Goal: Information Seeking & Learning: Learn about a topic

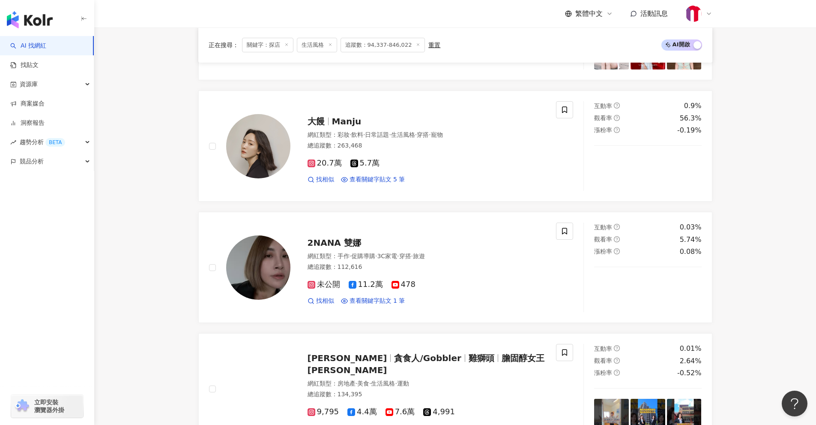
scroll to position [986, 0]
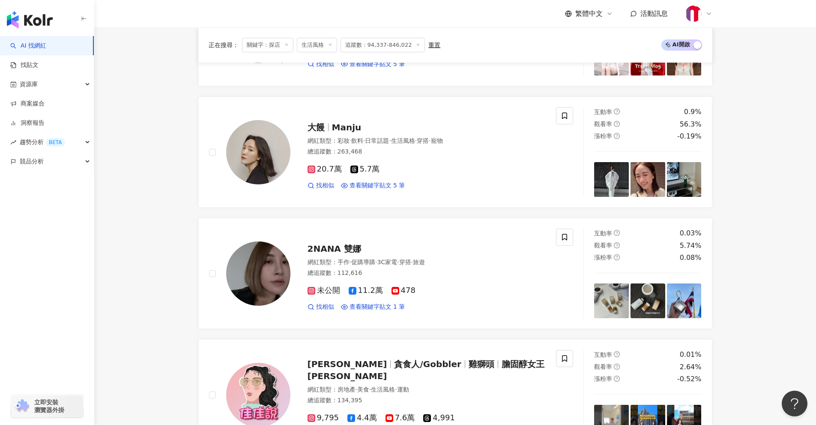
click at [315, 127] on span "大饅" at bounding box center [316, 127] width 17 height 10
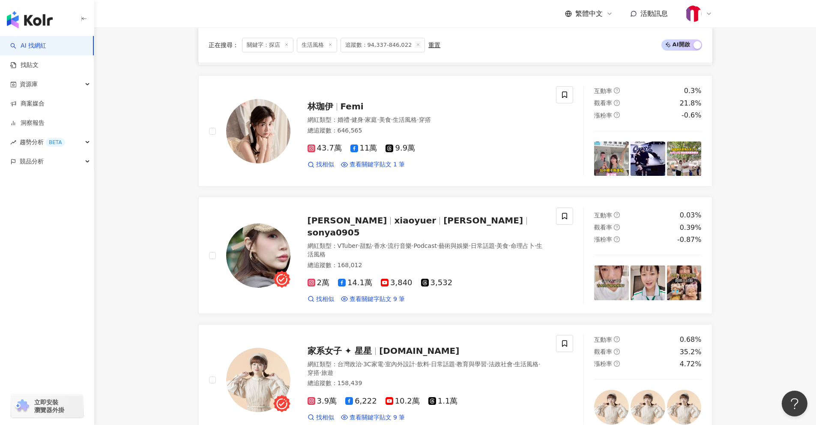
scroll to position [1371, 0]
click at [352, 100] on span "Femi" at bounding box center [352, 105] width 23 height 10
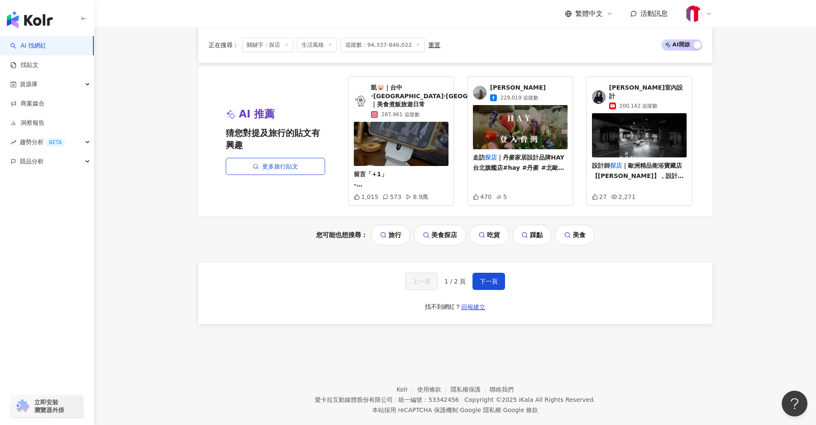
scroll to position [1757, 0]
click at [482, 277] on span "下一頁" at bounding box center [489, 280] width 18 height 7
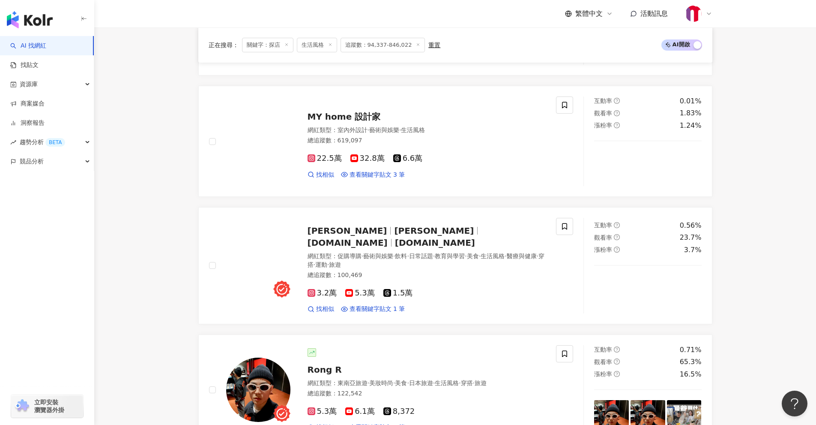
scroll to position [512, 0]
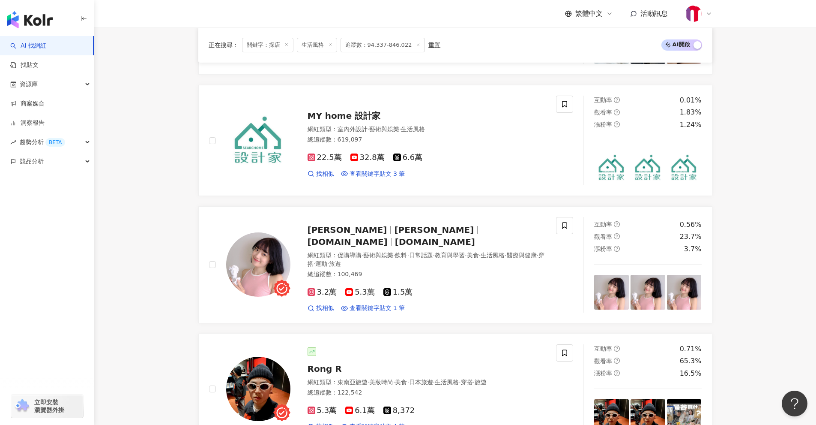
click at [394, 232] on span "Angela" at bounding box center [437, 230] width 87 height 10
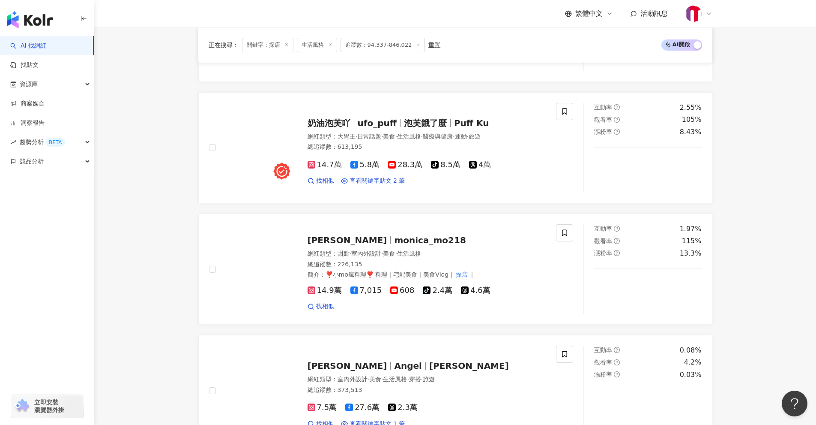
scroll to position [983, 0]
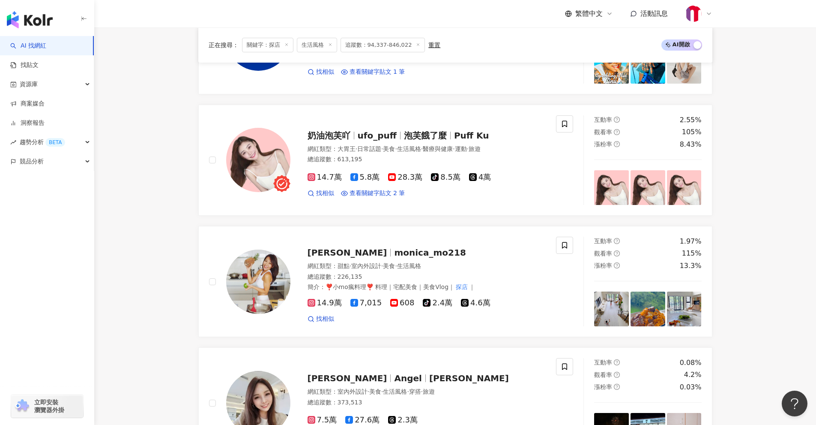
click at [336, 130] on span "奶油泡芙吖" at bounding box center [329, 135] width 43 height 10
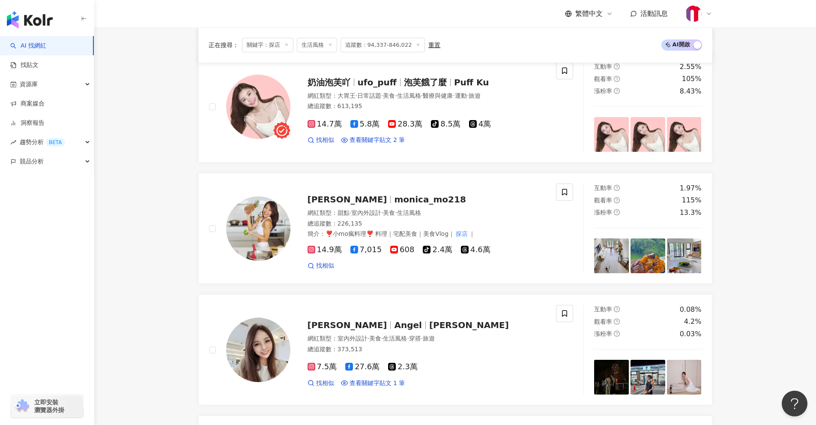
scroll to position [1198, 0]
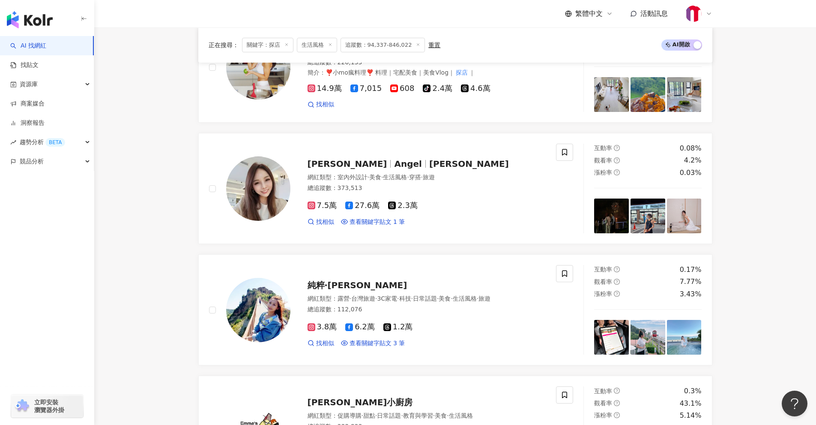
click at [394, 159] on span "Angel" at bounding box center [407, 164] width 27 height 10
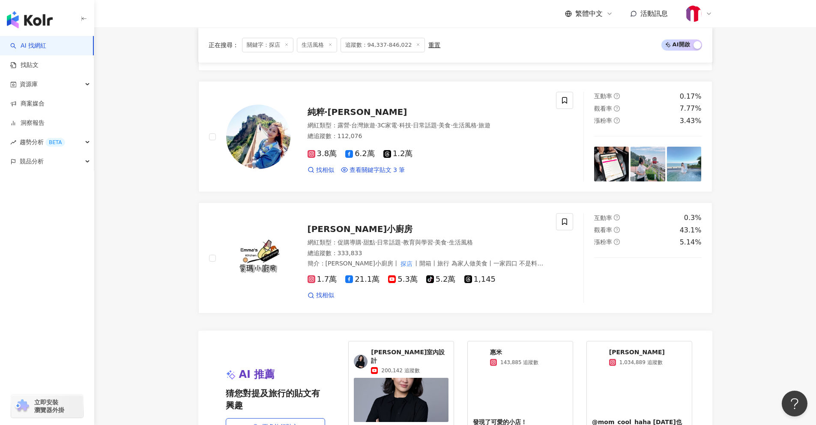
scroll to position [1369, 0]
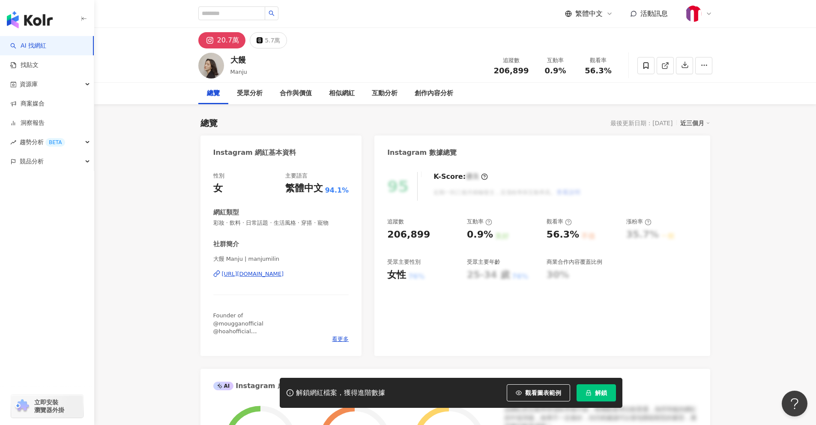
click at [260, 275] on div "https://www.instagram.com/manjumilin/" at bounding box center [253, 274] width 62 height 8
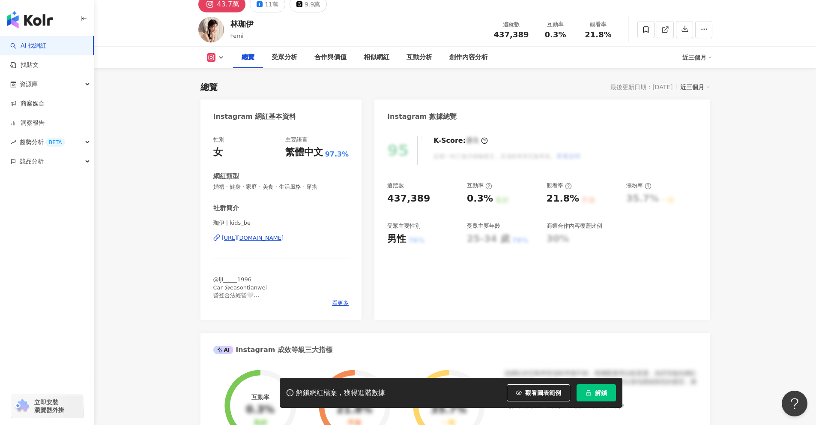
scroll to position [129, 0]
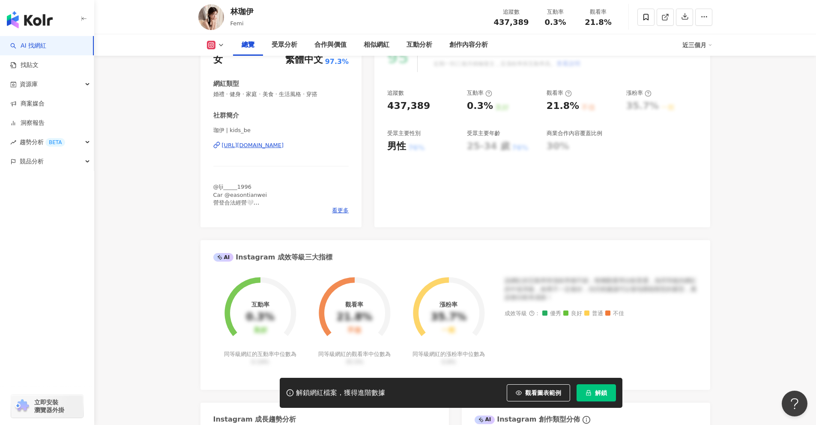
click at [264, 146] on div "https://www.instagram.com/kids_be/" at bounding box center [253, 145] width 62 height 8
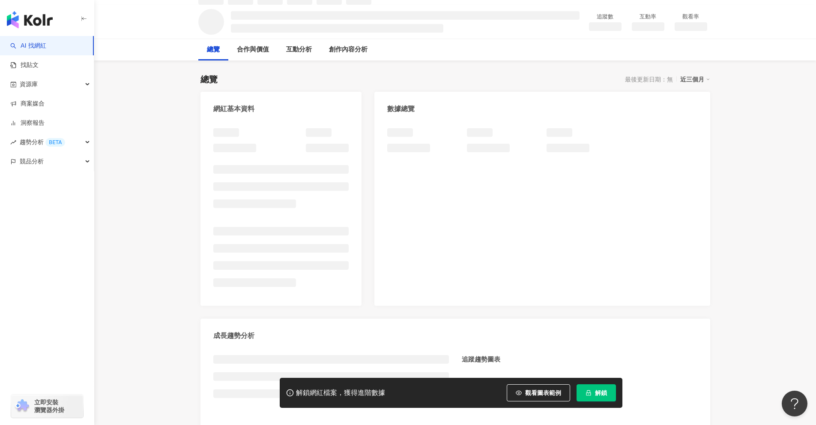
scroll to position [86, 0]
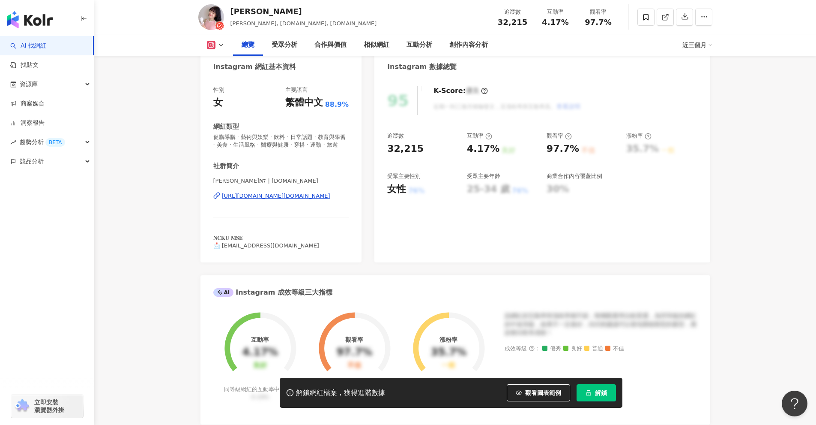
click at [293, 197] on div "https://www.instagram.com/enqi.er/" at bounding box center [276, 196] width 108 height 8
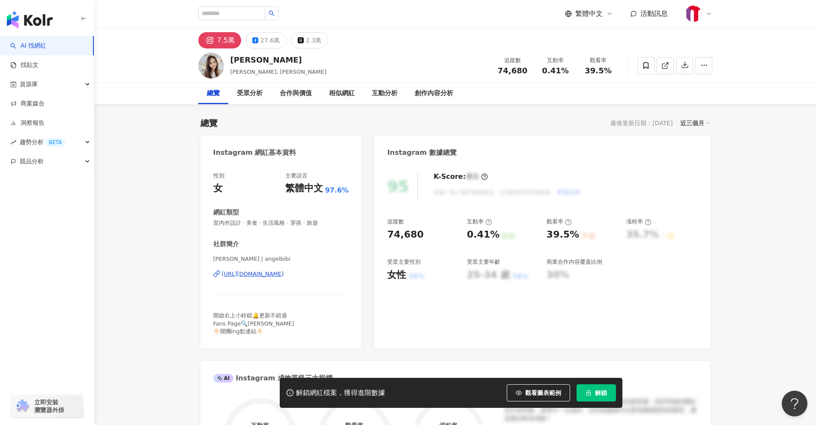
click at [278, 274] on div "[URL][DOMAIN_NAME]" at bounding box center [253, 274] width 62 height 8
